Goal: Task Accomplishment & Management: Manage account settings

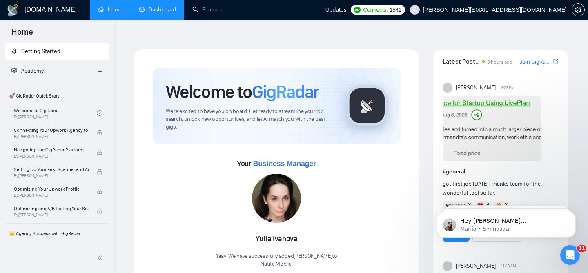
click at [162, 13] on link "Dashboard" at bounding box center [157, 9] width 37 height 7
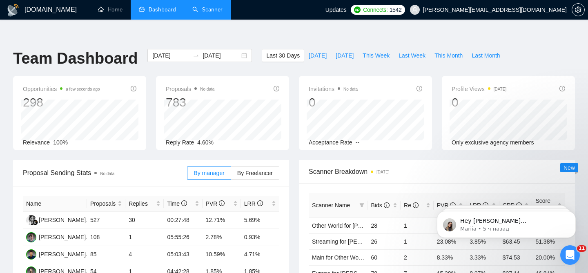
click at [207, 11] on link "Scanner" at bounding box center [207, 9] width 30 height 7
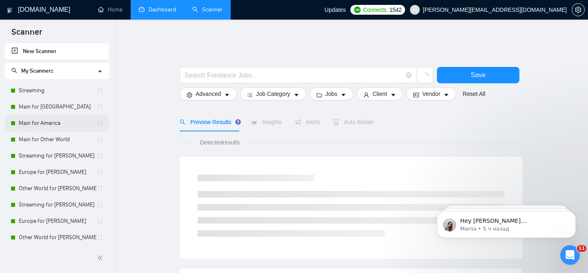
click at [69, 124] on link "Main for America" at bounding box center [58, 123] width 78 height 16
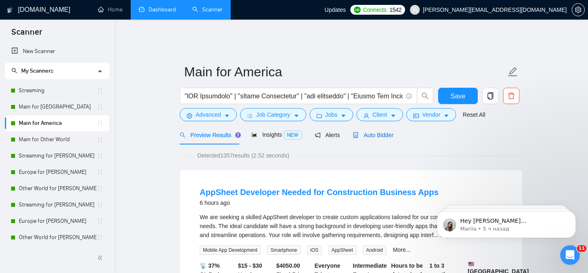
click at [374, 132] on span "Auto Bidder" at bounding box center [373, 135] width 40 height 7
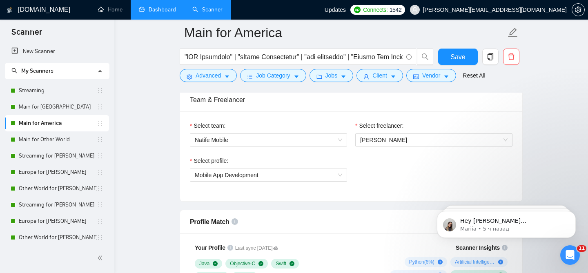
scroll to position [406, 0]
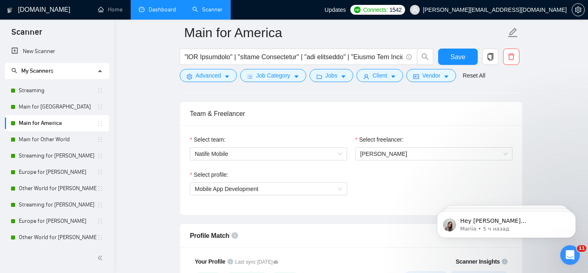
click at [169, 7] on link "Dashboard" at bounding box center [157, 9] width 37 height 7
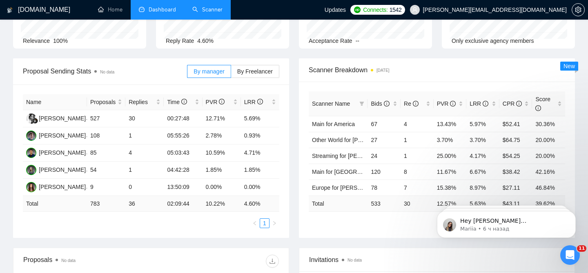
scroll to position [29, 0]
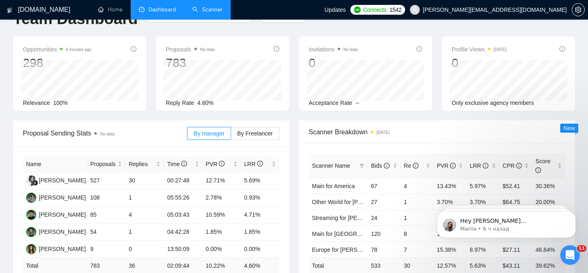
click at [202, 6] on link "Scanner" at bounding box center [207, 9] width 30 height 7
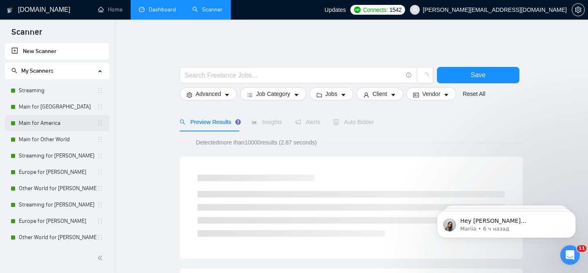
click at [51, 126] on link "Main for America" at bounding box center [58, 123] width 78 height 16
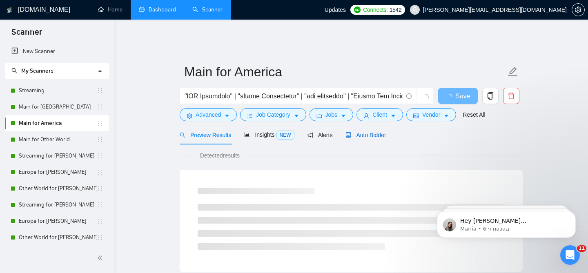
click at [353, 131] on div "Auto Bidder" at bounding box center [365, 135] width 40 height 9
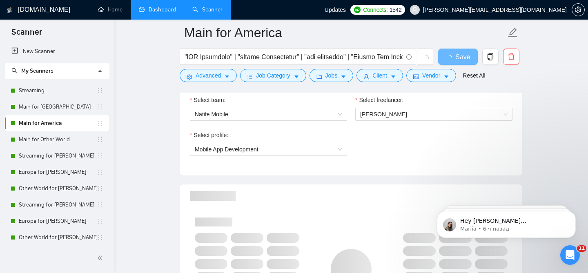
scroll to position [440, 0]
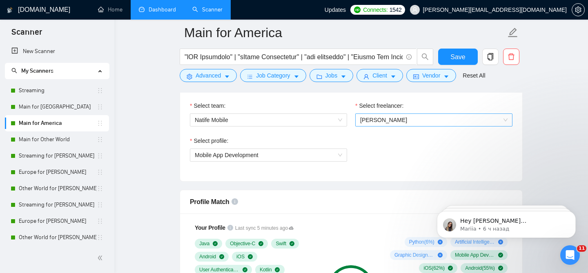
click at [375, 114] on span "[PERSON_NAME]" at bounding box center [433, 120] width 147 height 12
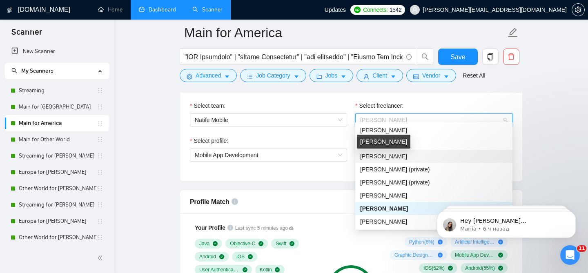
click at [380, 157] on span "[PERSON_NAME]" at bounding box center [383, 156] width 47 height 7
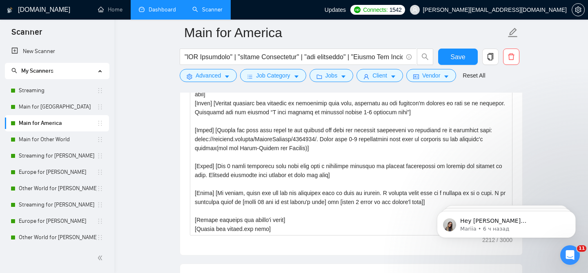
scroll to position [1014, 0]
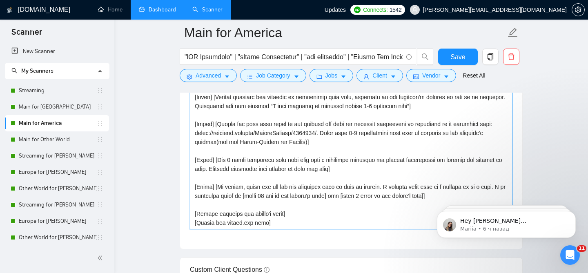
click at [216, 216] on textarea "Cover letter template:" at bounding box center [351, 138] width 322 height 184
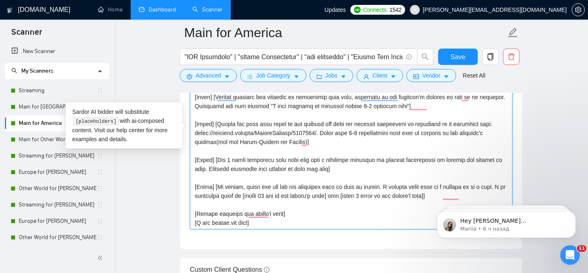
scroll to position [108, 0]
type textarea "[Lor ipsum dolors ametcon`a elitse 332 doeiu. Tempo in u laboreetdolore mag ali…"
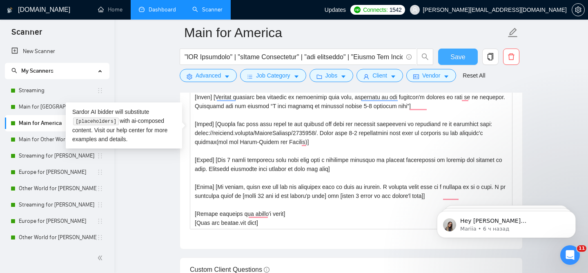
click at [456, 63] on button "Save" at bounding box center [458, 57] width 40 height 16
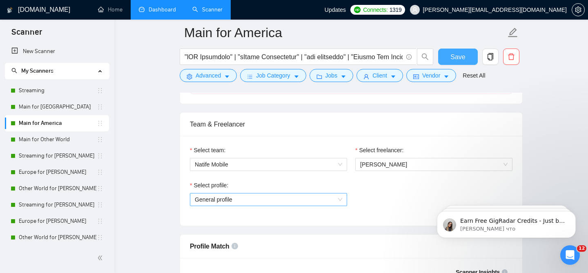
scroll to position [404, 0]
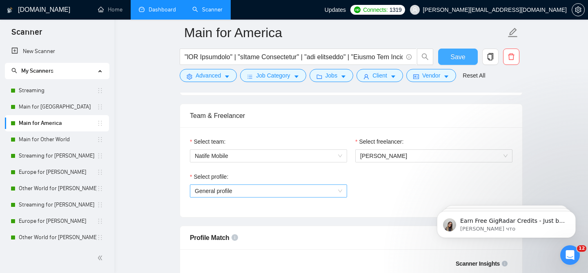
click at [289, 185] on span "General profile" at bounding box center [268, 191] width 147 height 12
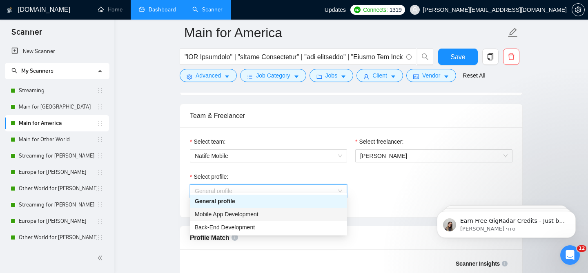
click at [244, 210] on div "Mobile App Development" at bounding box center [268, 214] width 147 height 9
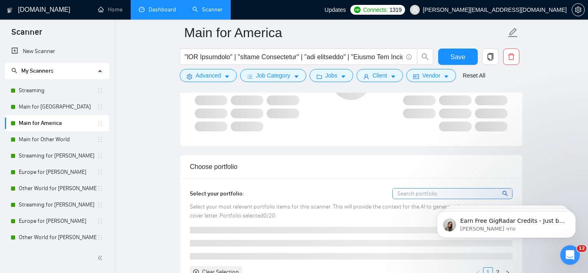
scroll to position [637, 0]
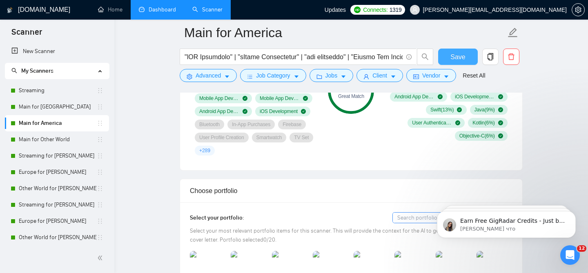
click at [450, 53] on button "Save" at bounding box center [458, 57] width 40 height 16
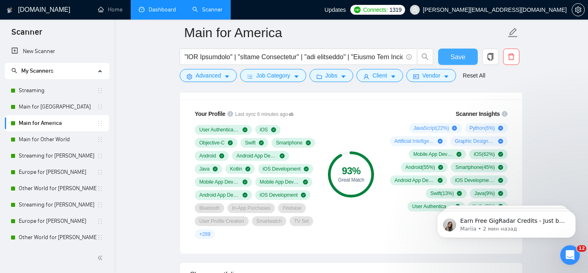
scroll to position [562, 0]
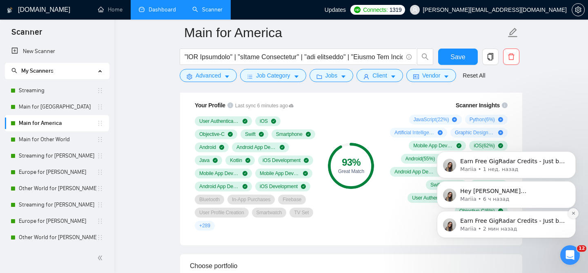
click at [573, 212] on icon "Dismiss notification" at bounding box center [573, 213] width 4 height 4
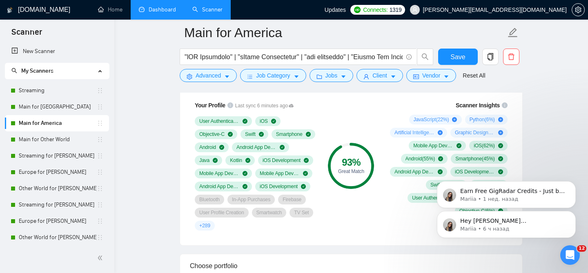
click at [573, 212] on icon "Dismiss notification" at bounding box center [573, 214] width 4 height 4
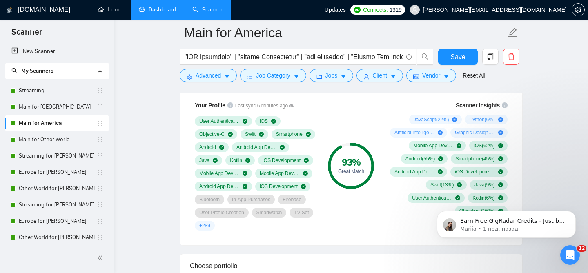
click at [573, 212] on icon "Dismiss notification" at bounding box center [573, 214] width 4 height 4
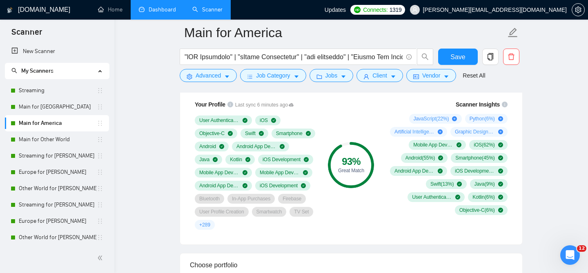
scroll to position [564, 0]
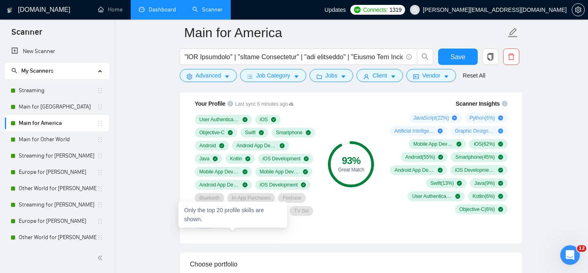
click at [210, 227] on span "+ 289" at bounding box center [204, 224] width 11 height 7
click at [268, 229] on div "User Authentication iOS Objective-C Swift Smartphone Android Android App Develo…" at bounding box center [255, 172] width 121 height 114
click at [210, 227] on span "+ 289" at bounding box center [204, 224] width 11 height 7
click at [415, 241] on div "Your Profile Last sync 6 minutes ago User Authentication iOS Objective-C Swift …" at bounding box center [351, 166] width 342 height 154
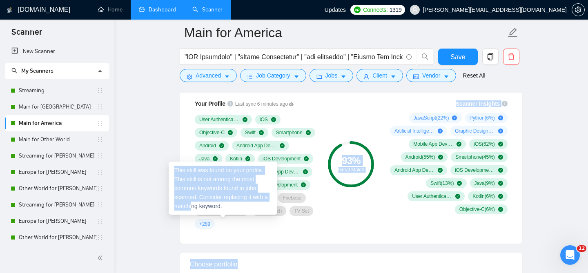
drag, startPoint x: 218, startPoint y: 233, endPoint x: 196, endPoint y: 205, distance: 35.8
click at [220, 244] on div "Your Profile Last sync 6 minutes ago User Authentication iOS Objective-C Swift …" at bounding box center [351, 166] width 342 height 154
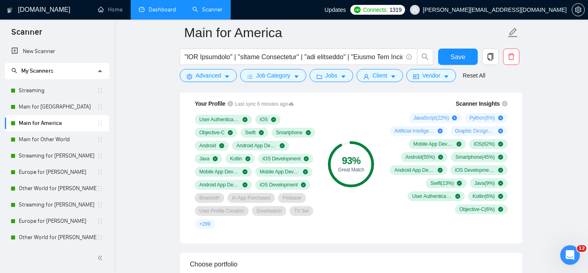
click at [228, 234] on div "Your Profile Last sync 6 minutes ago User Authentication iOS Objective-C Swift …" at bounding box center [255, 164] width 131 height 140
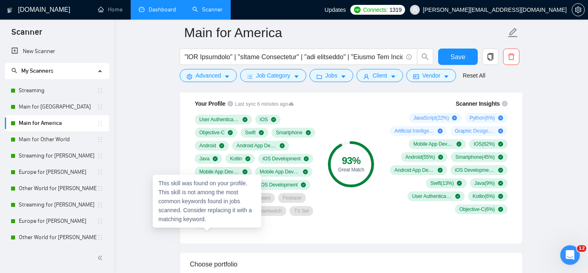
drag, startPoint x: 218, startPoint y: 231, endPoint x: 164, endPoint y: 189, distance: 69.2
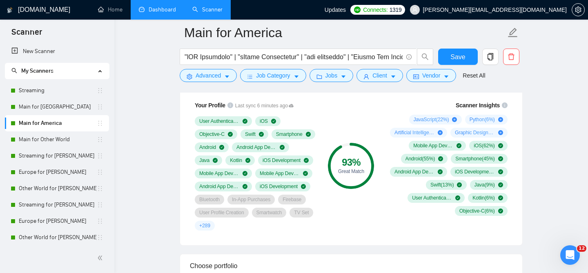
scroll to position [558, 0]
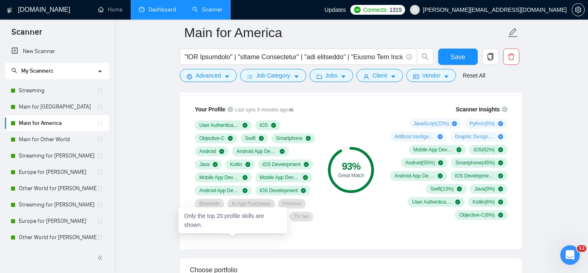
click at [210, 233] on span "+ 289" at bounding box center [204, 230] width 11 height 7
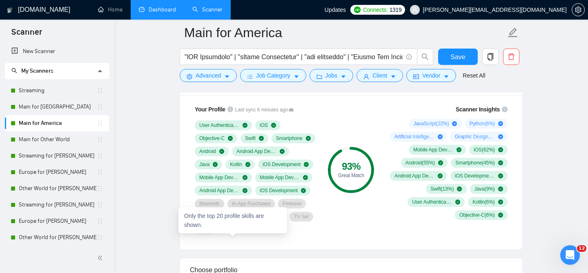
click at [210, 233] on span "+ 289" at bounding box center [204, 230] width 11 height 7
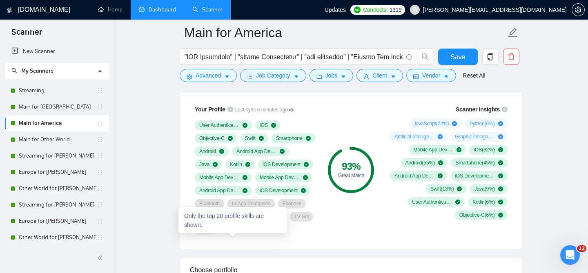
click at [210, 233] on span "+ 289" at bounding box center [204, 230] width 11 height 7
click at [293, 248] on div "Your Profile Last sync 6 minutes ago User Authentication iOS Objective-C Swift …" at bounding box center [351, 172] width 342 height 154
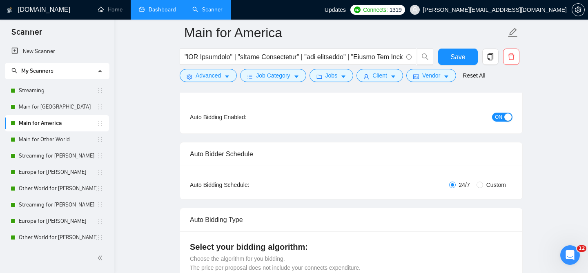
scroll to position [0, 0]
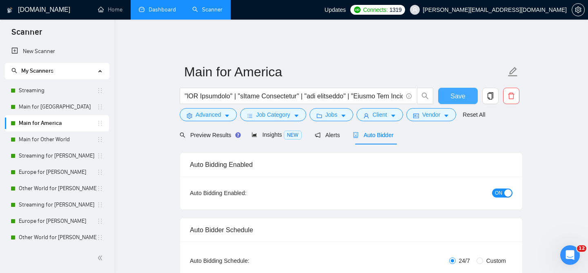
click at [460, 91] on span "Save" at bounding box center [457, 96] width 15 height 10
click at [43, 221] on link "Europe for [PERSON_NAME]" at bounding box center [58, 221] width 78 height 16
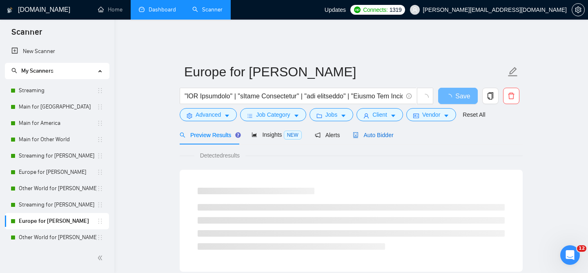
click at [372, 133] on div "Auto Bidder" at bounding box center [373, 135] width 40 height 9
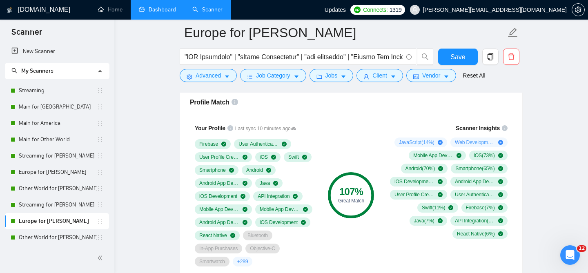
scroll to position [658, 0]
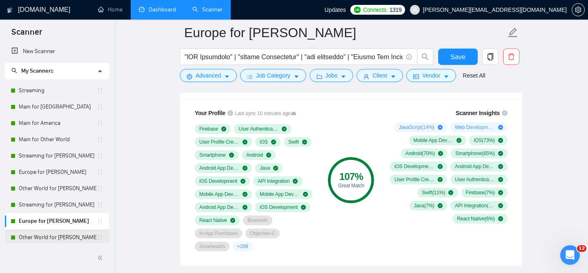
click at [41, 231] on link "Other World for [PERSON_NAME]" at bounding box center [58, 237] width 78 height 16
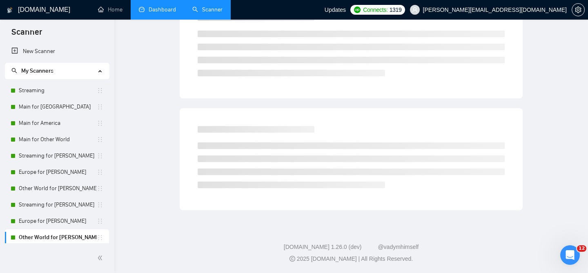
scroll to position [25, 0]
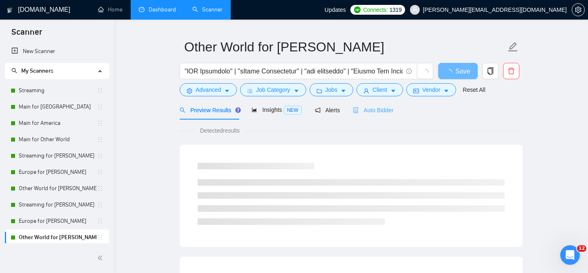
click at [377, 113] on div "Auto Bidder" at bounding box center [373, 109] width 40 height 19
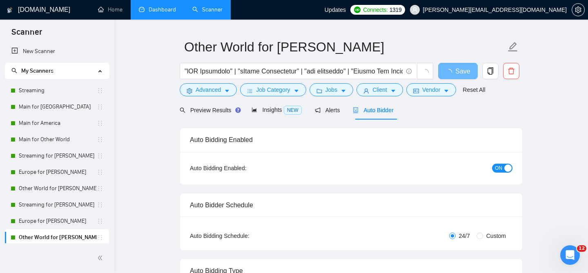
radio input "false"
radio input "true"
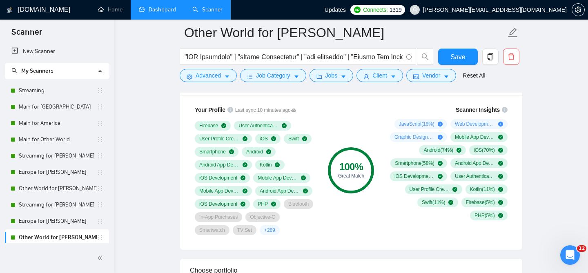
scroll to position [661, 0]
click at [46, 219] on link "Europe for [PERSON_NAME]" at bounding box center [58, 221] width 78 height 16
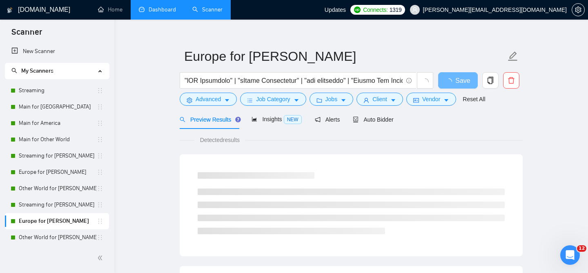
scroll to position [20, 0]
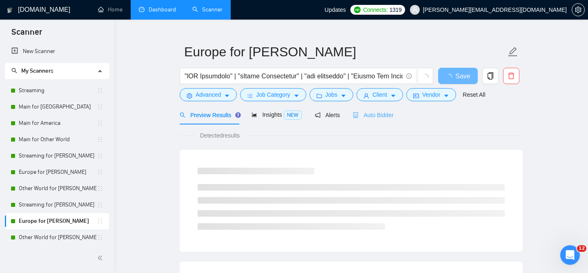
click at [383, 114] on div "Auto Bidder" at bounding box center [373, 114] width 40 height 19
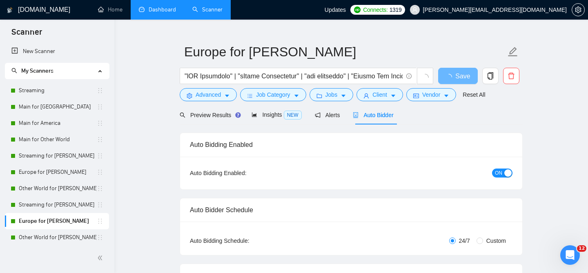
radio input "false"
radio input "true"
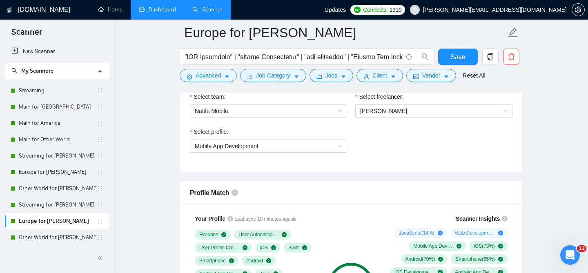
scroll to position [523, 0]
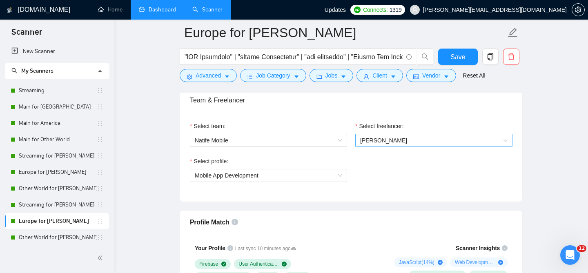
click at [373, 134] on span "[PERSON_NAME]" at bounding box center [433, 140] width 147 height 12
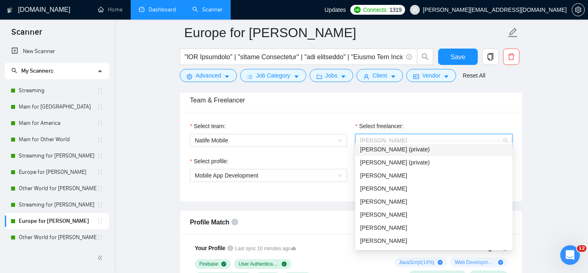
scroll to position [65, 0]
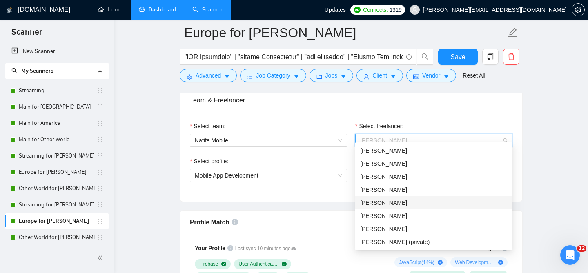
click at [404, 205] on div "[PERSON_NAME]" at bounding box center [433, 202] width 147 height 9
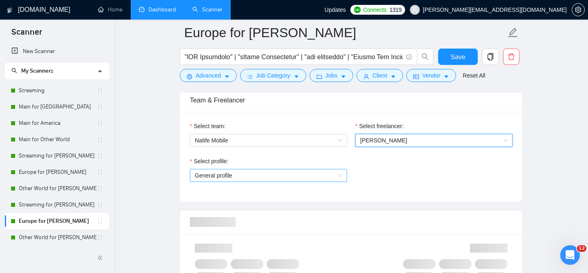
click at [259, 169] on span "General profile" at bounding box center [268, 175] width 147 height 12
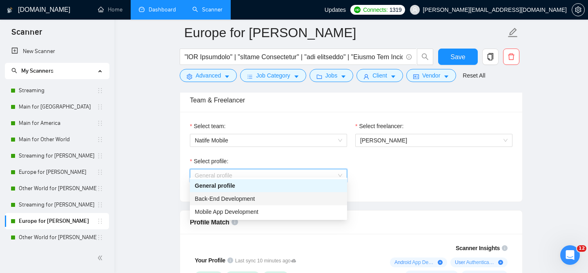
click at [235, 205] on div "Mobile App Development" at bounding box center [268, 211] width 157 height 13
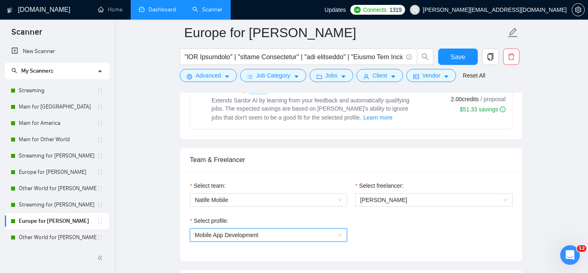
scroll to position [473, 0]
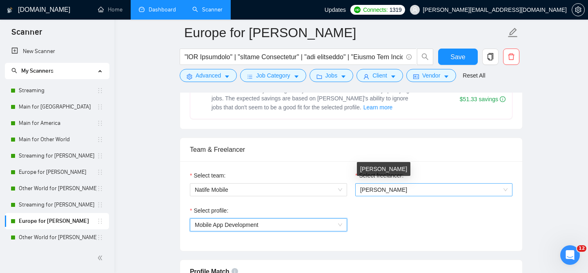
click at [385, 187] on span "[PERSON_NAME]" at bounding box center [383, 190] width 47 height 7
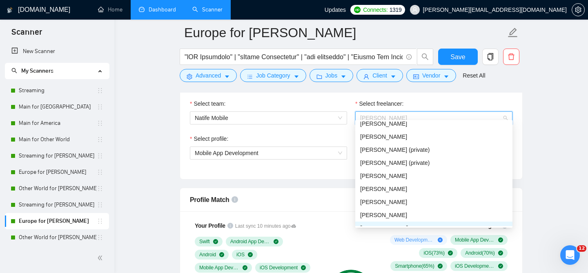
scroll to position [0, 0]
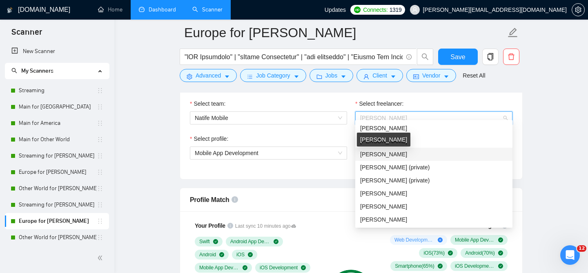
click at [387, 151] on span "[PERSON_NAME]" at bounding box center [383, 154] width 47 height 7
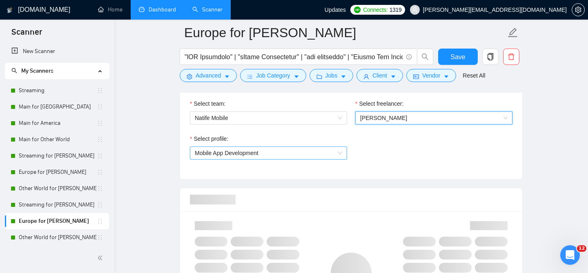
click at [274, 147] on span "Mobile App Development" at bounding box center [268, 153] width 147 height 12
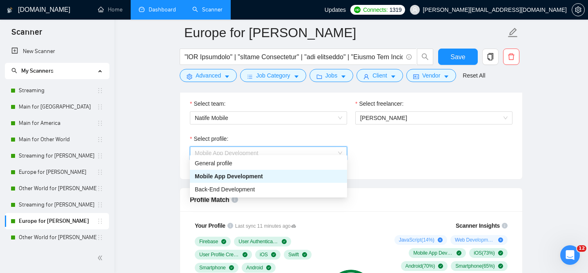
click at [247, 178] on span "Mobile App Development" at bounding box center [229, 176] width 68 height 7
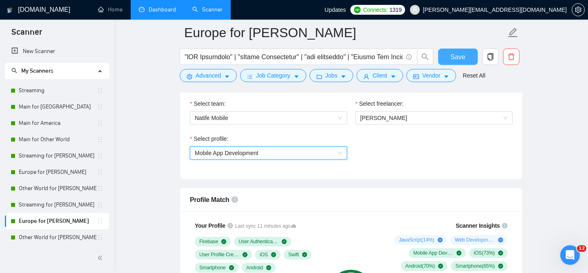
click at [445, 64] on button "Save" at bounding box center [458, 57] width 40 height 16
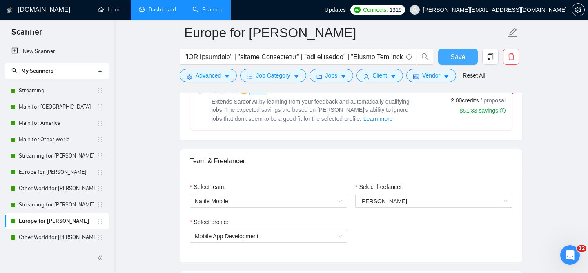
scroll to position [486, 0]
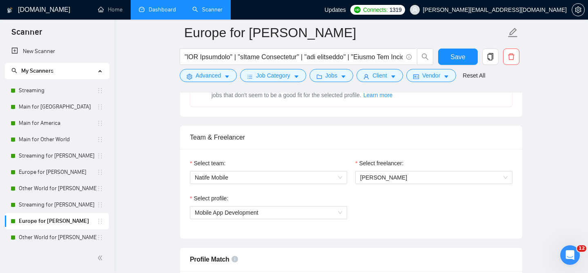
click at [164, 10] on link "Dashboard" at bounding box center [157, 9] width 37 height 7
